Goal: Information Seeking & Learning: Learn about a topic

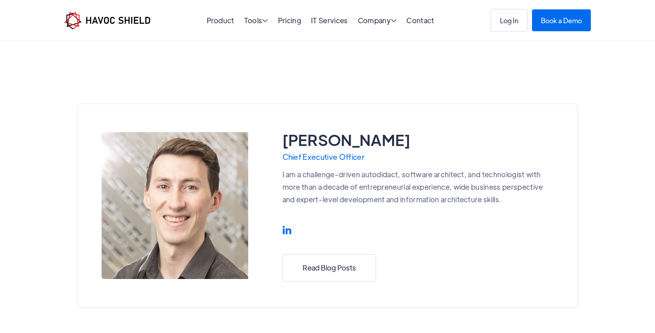
click at [453, 88] on div "Brian Fritton Chief Executive Officer I am a challenge-driven autodidact, softw…" at bounding box center [327, 314] width 655 height 546
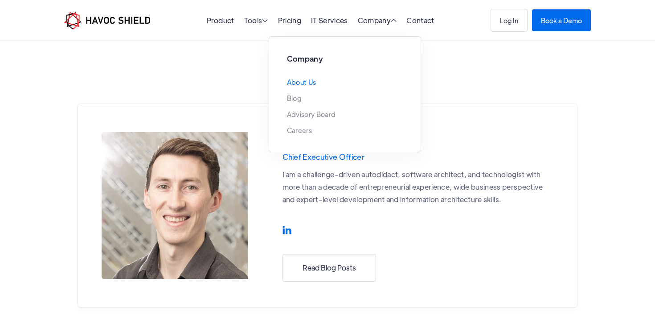
click at [306, 78] on link "About Us" at bounding box center [301, 81] width 29 height 7
